Goal: Information Seeking & Learning: Understand process/instructions

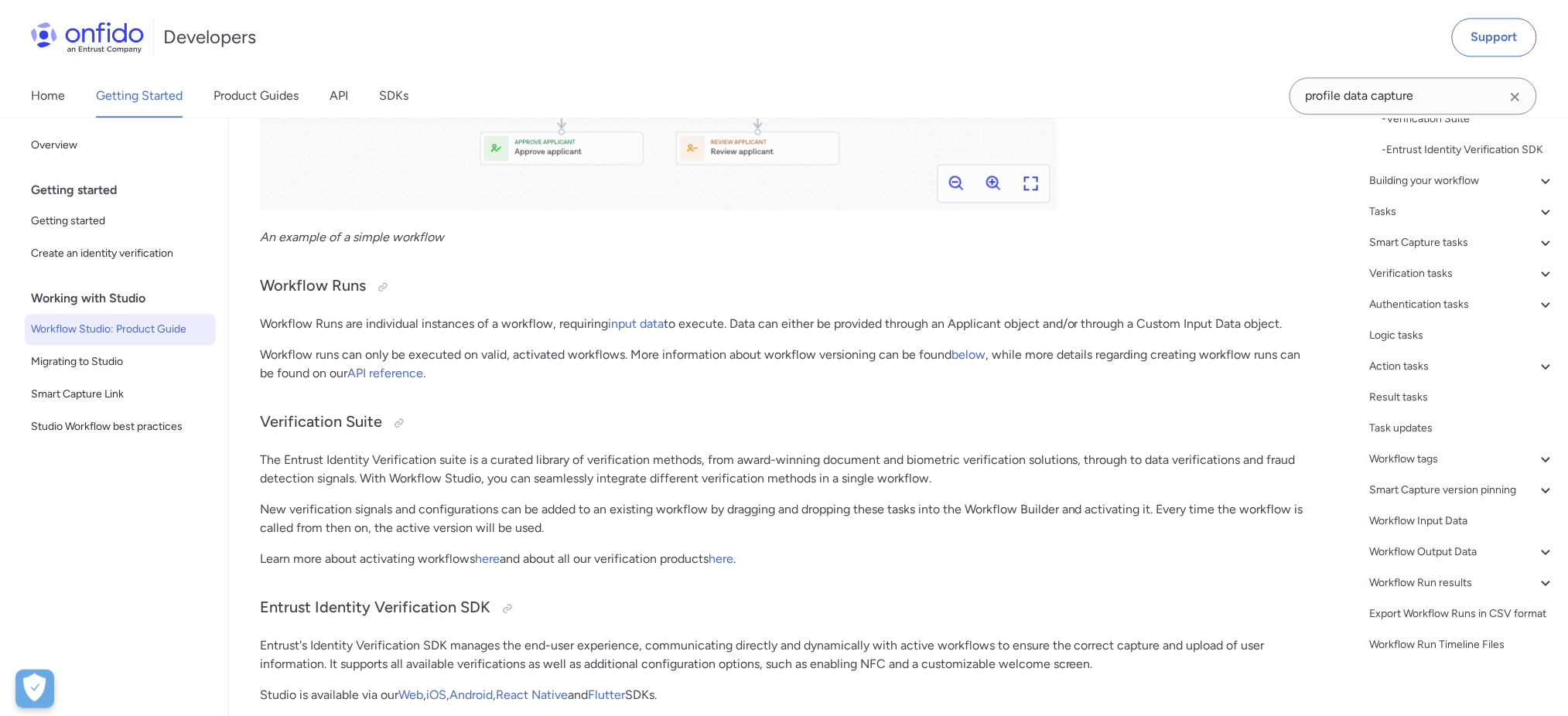
scroll to position [241, 0]
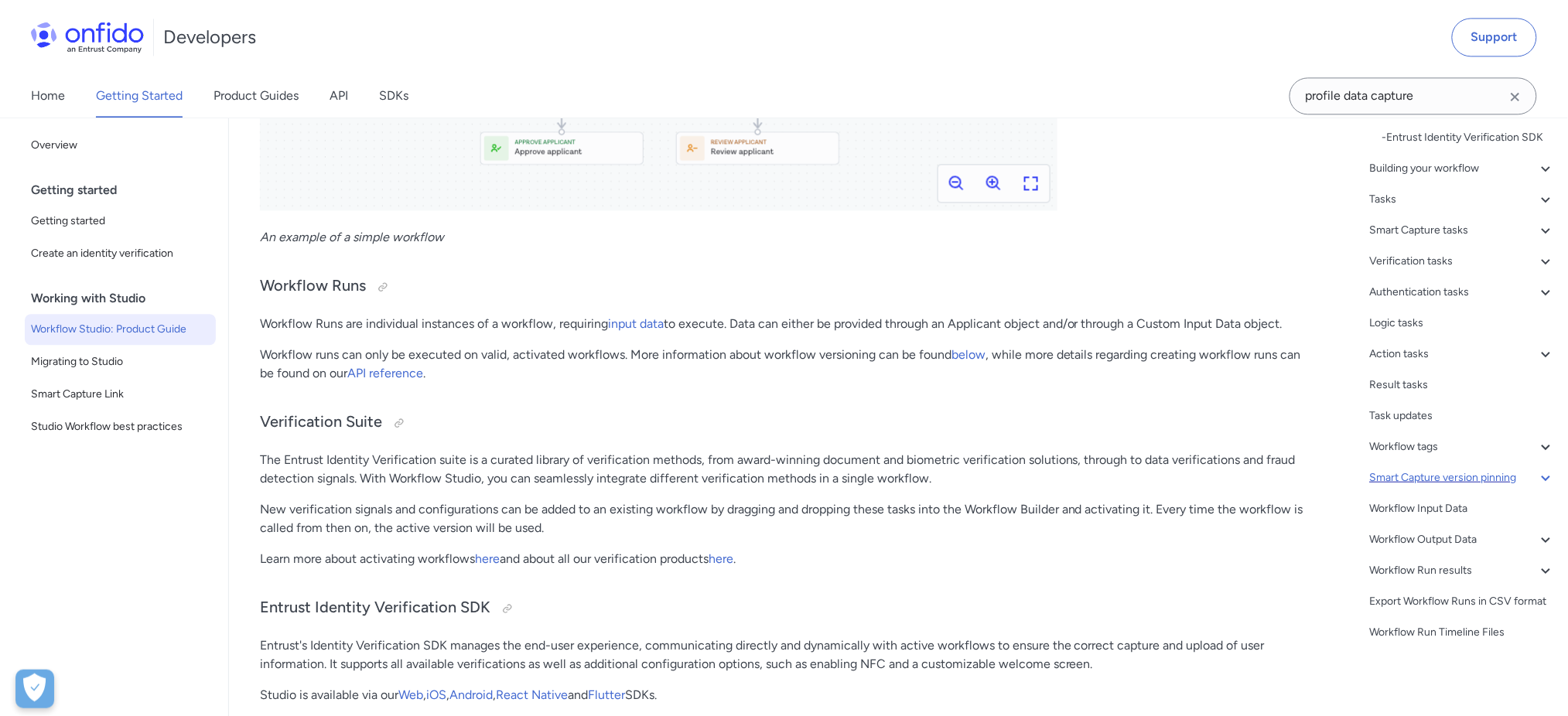
click at [1480, 469] on div "Smart Capture version pinning" at bounding box center [1463, 478] width 186 height 19
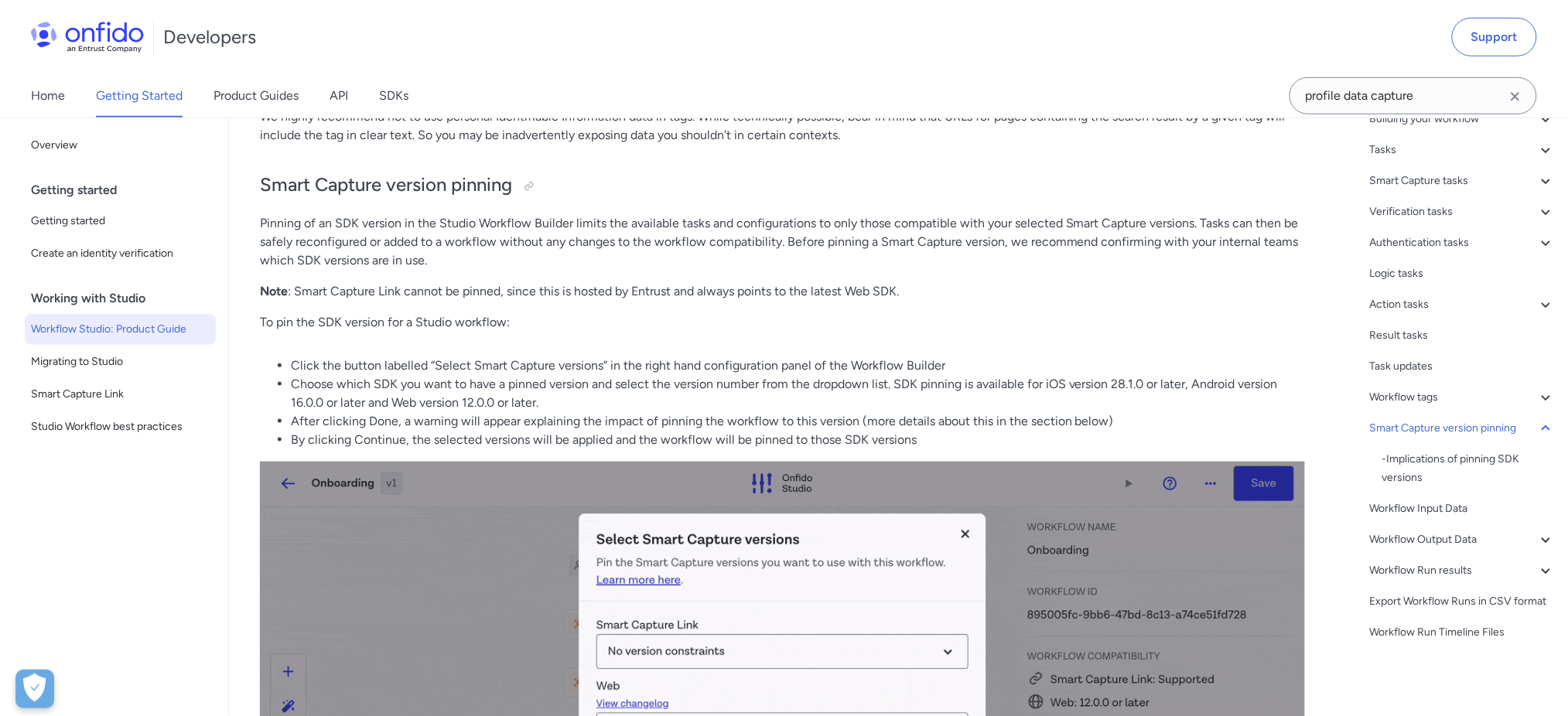
click at [364, 223] on p "Pinning of an SDK version in the Studio Workflow Builder limits the available t…" at bounding box center [782, 242] width 1045 height 56
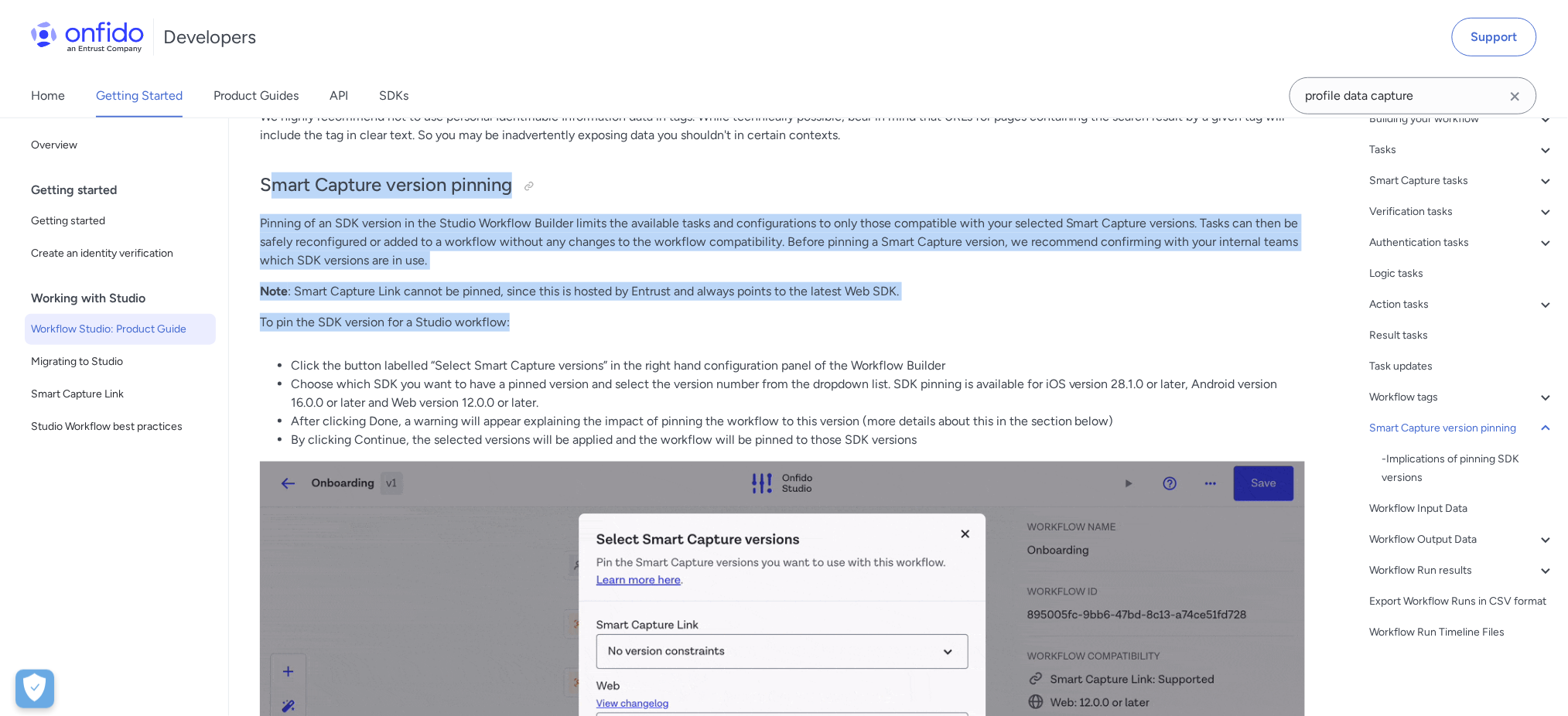
drag, startPoint x: 265, startPoint y: 175, endPoint x: 524, endPoint y: 316, distance: 294.9
copy div "mart Capture version pinning Pinning of an SDK version in the Studio Workflow B…"
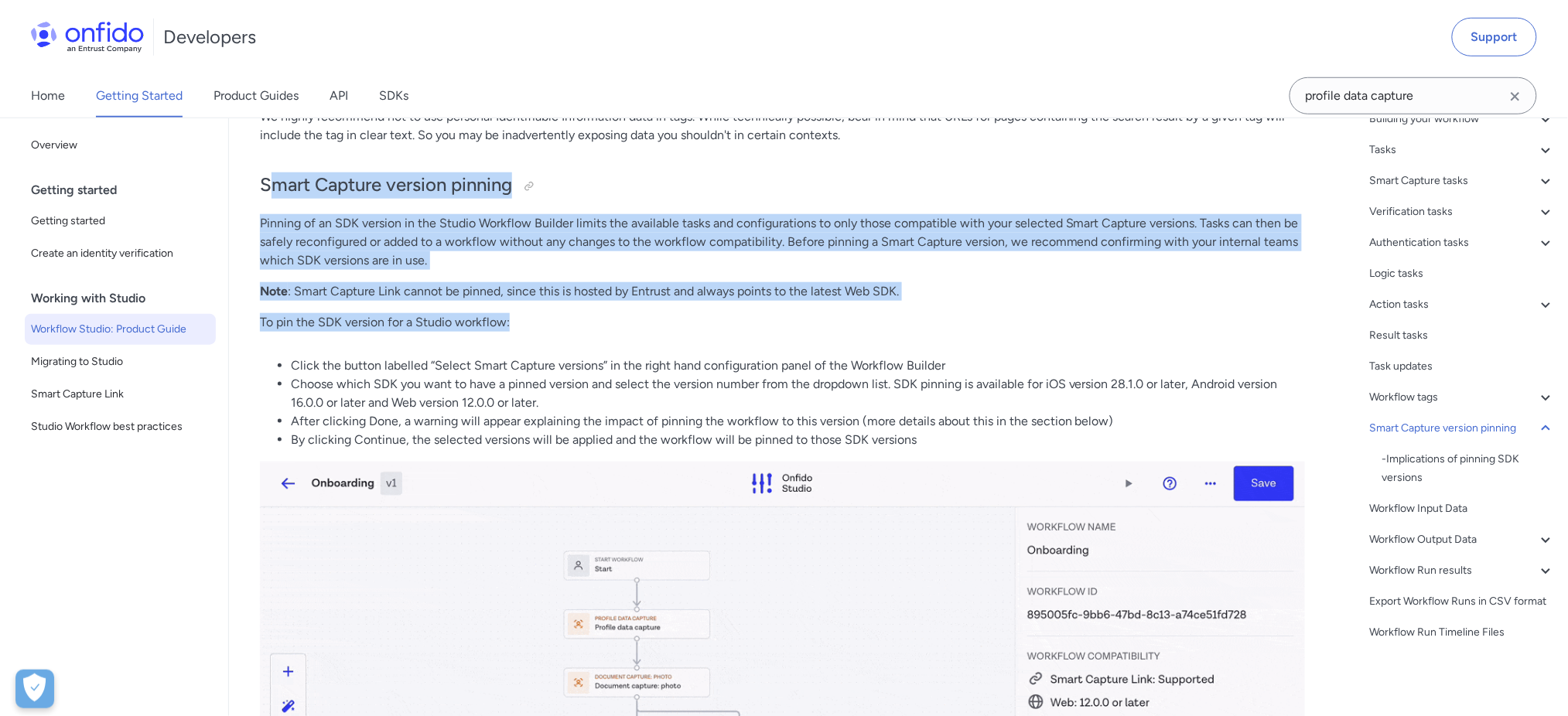
click at [871, 282] on p "Note : Smart Capture Link cannot be pinned, since this is hosted by Entrust and…" at bounding box center [782, 291] width 1045 height 19
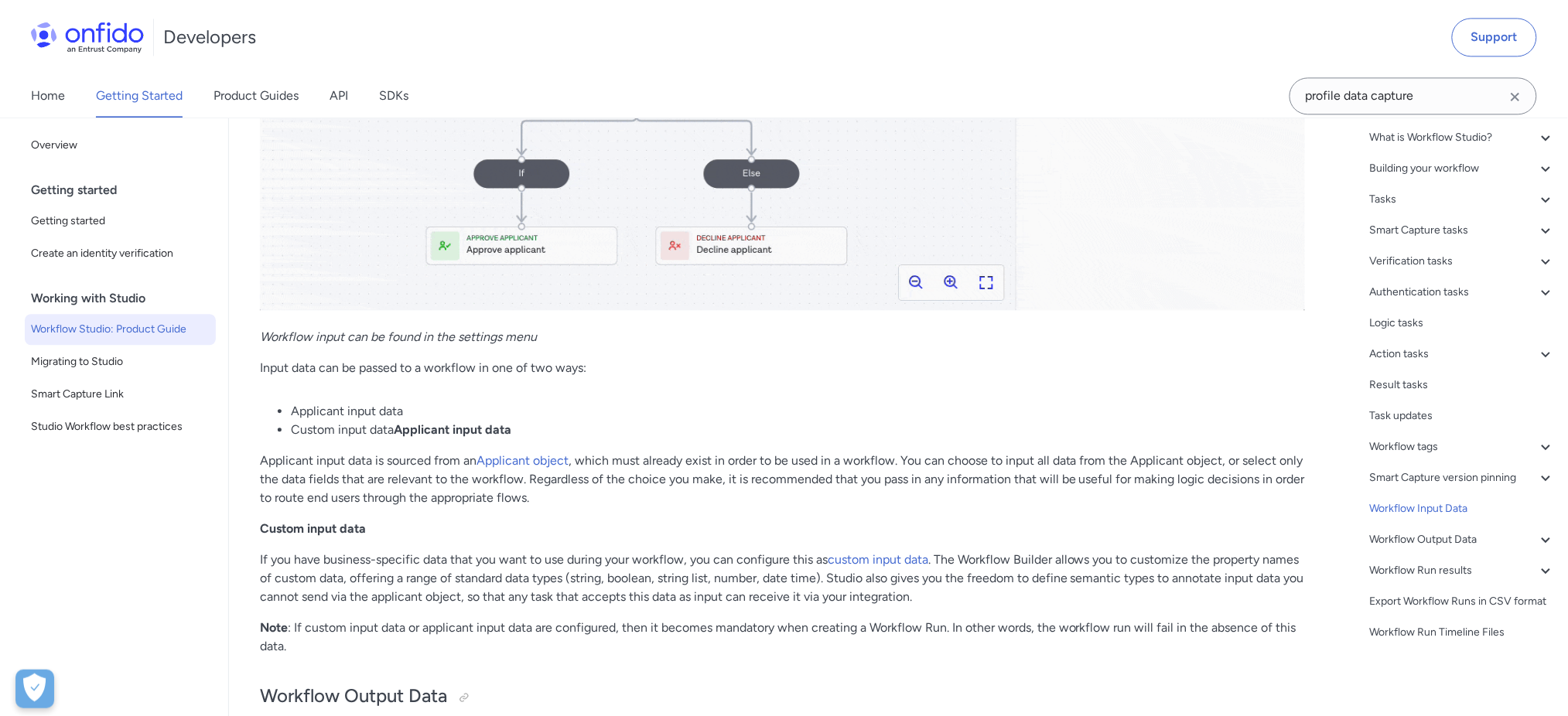
scroll to position [31228, 0]
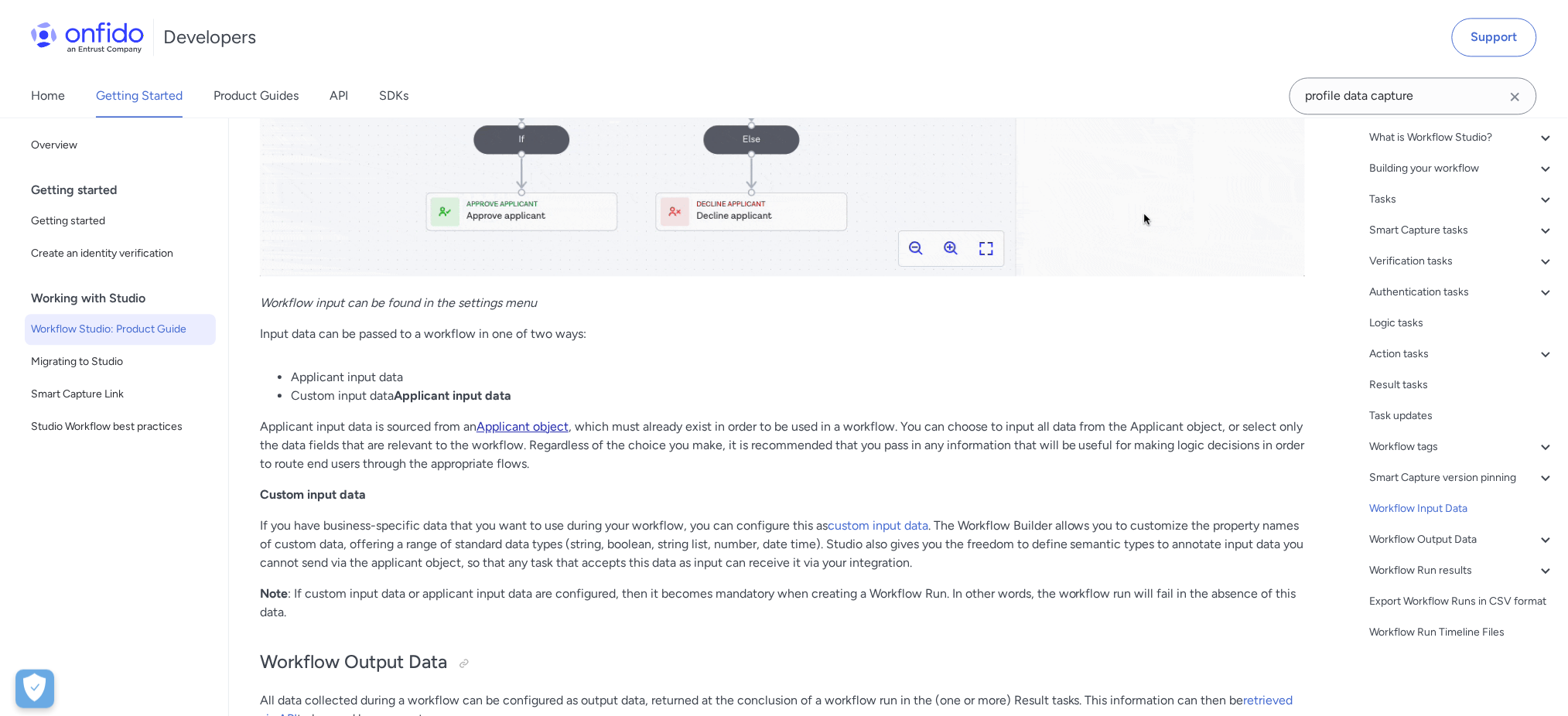
click at [556, 420] on link "Applicant object" at bounding box center [522, 426] width 92 height 14
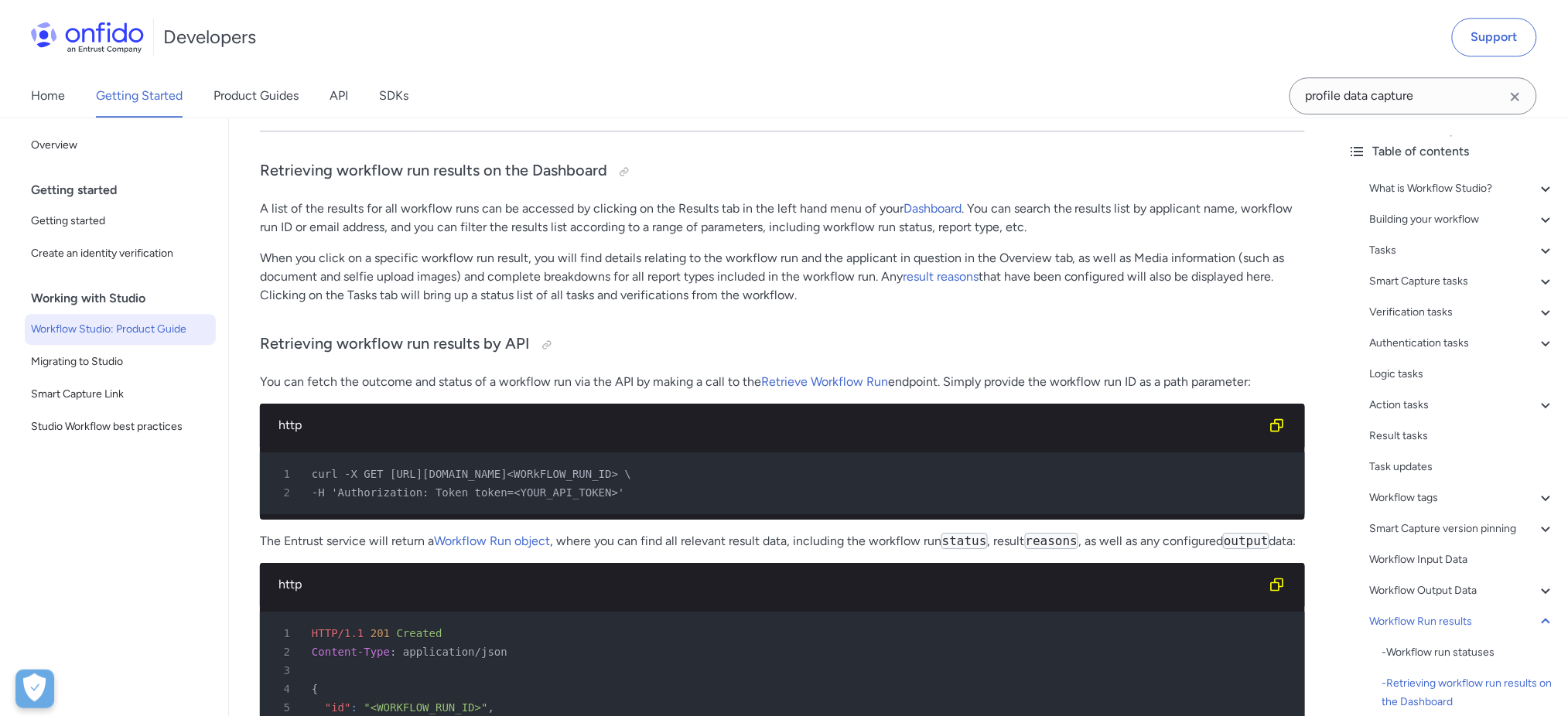
scroll to position [33704, 0]
